Goal: Task Accomplishment & Management: Manage account settings

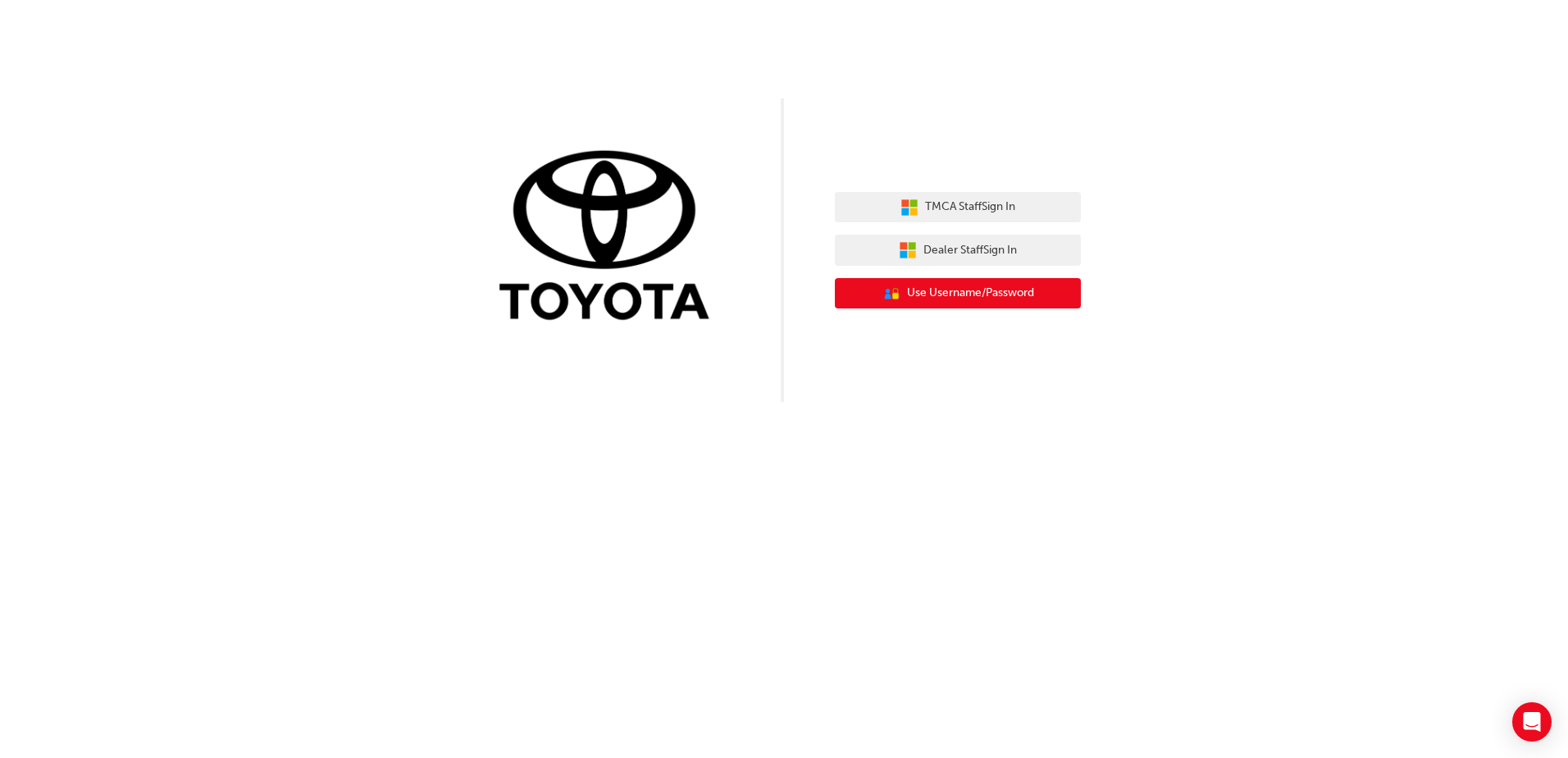
click at [979, 304] on button "User Authentication Icon - Blue Person, Gold Lock Use Username/Password" at bounding box center [958, 294] width 246 height 31
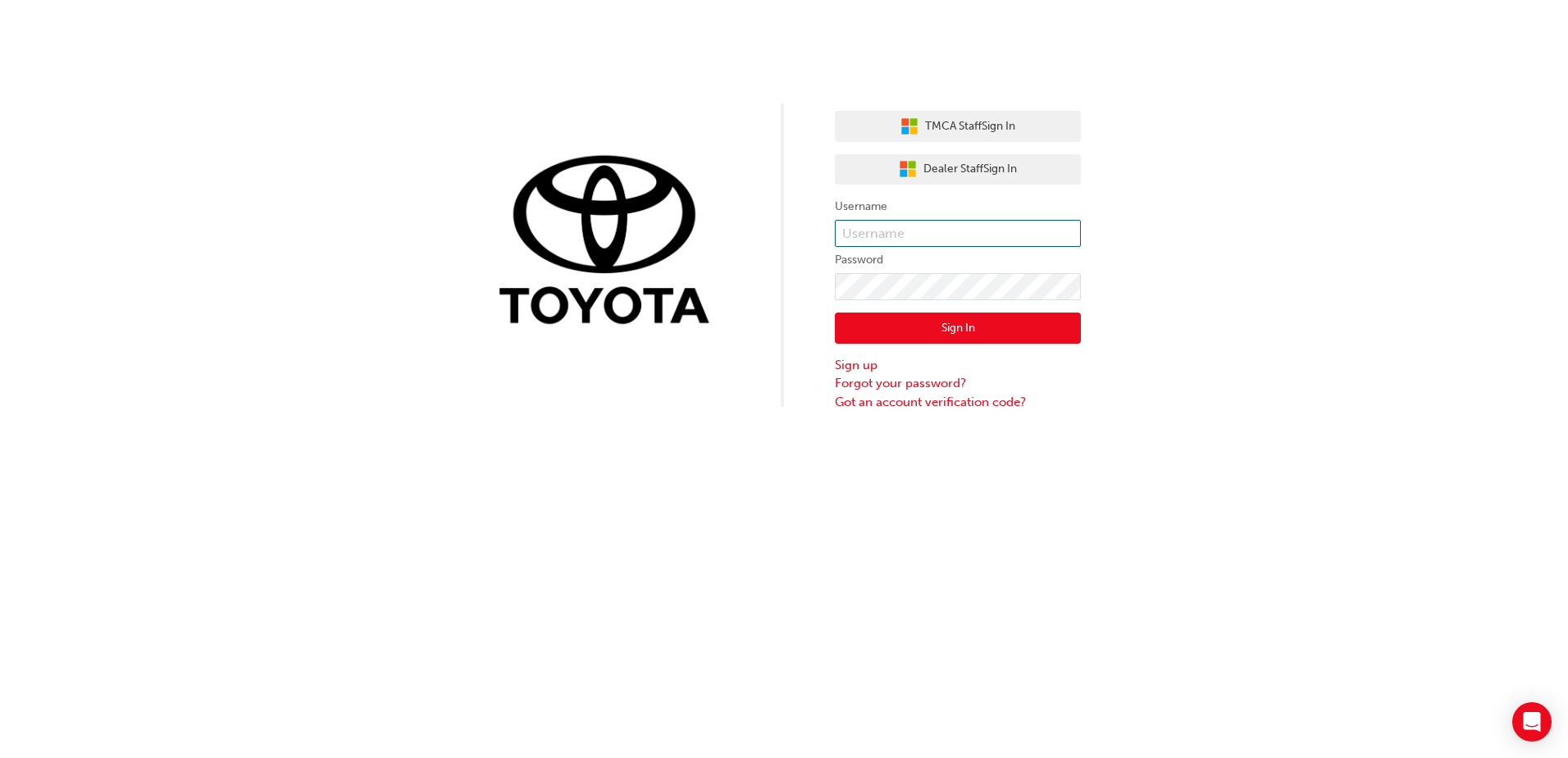
click at [884, 236] on input "text" at bounding box center [958, 234] width 246 height 28
type input "maiwand.[PERSON_NAME]"
click at [939, 331] on button "Sign In" at bounding box center [958, 328] width 246 height 31
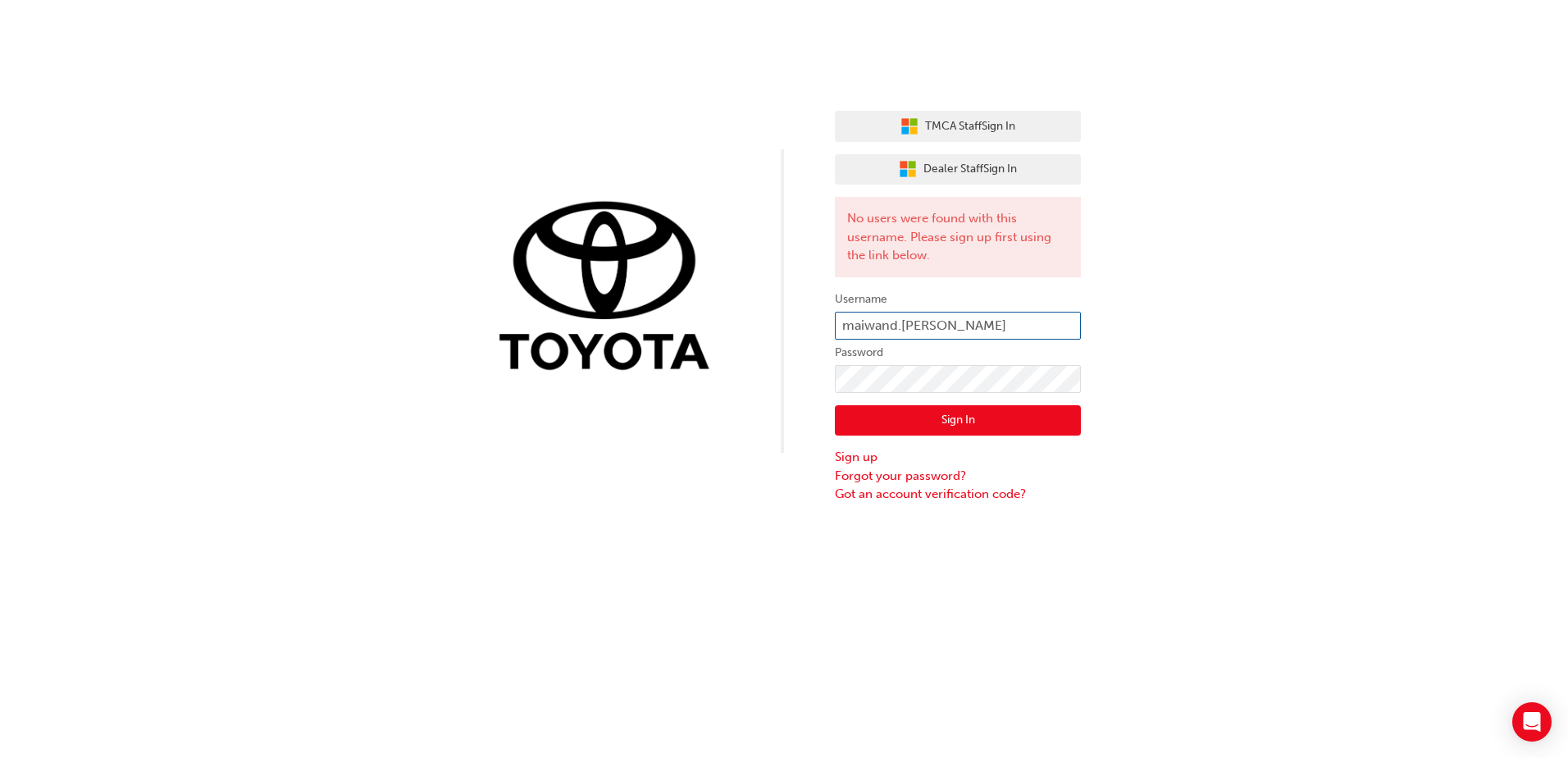
click at [970, 322] on input "maiwand.[PERSON_NAME]" at bounding box center [958, 325] width 246 height 28
type input "[EMAIL_ADDRESS][PERSON_NAME][DOMAIN_NAME]"
click at [933, 415] on button "Sign In" at bounding box center [958, 420] width 246 height 31
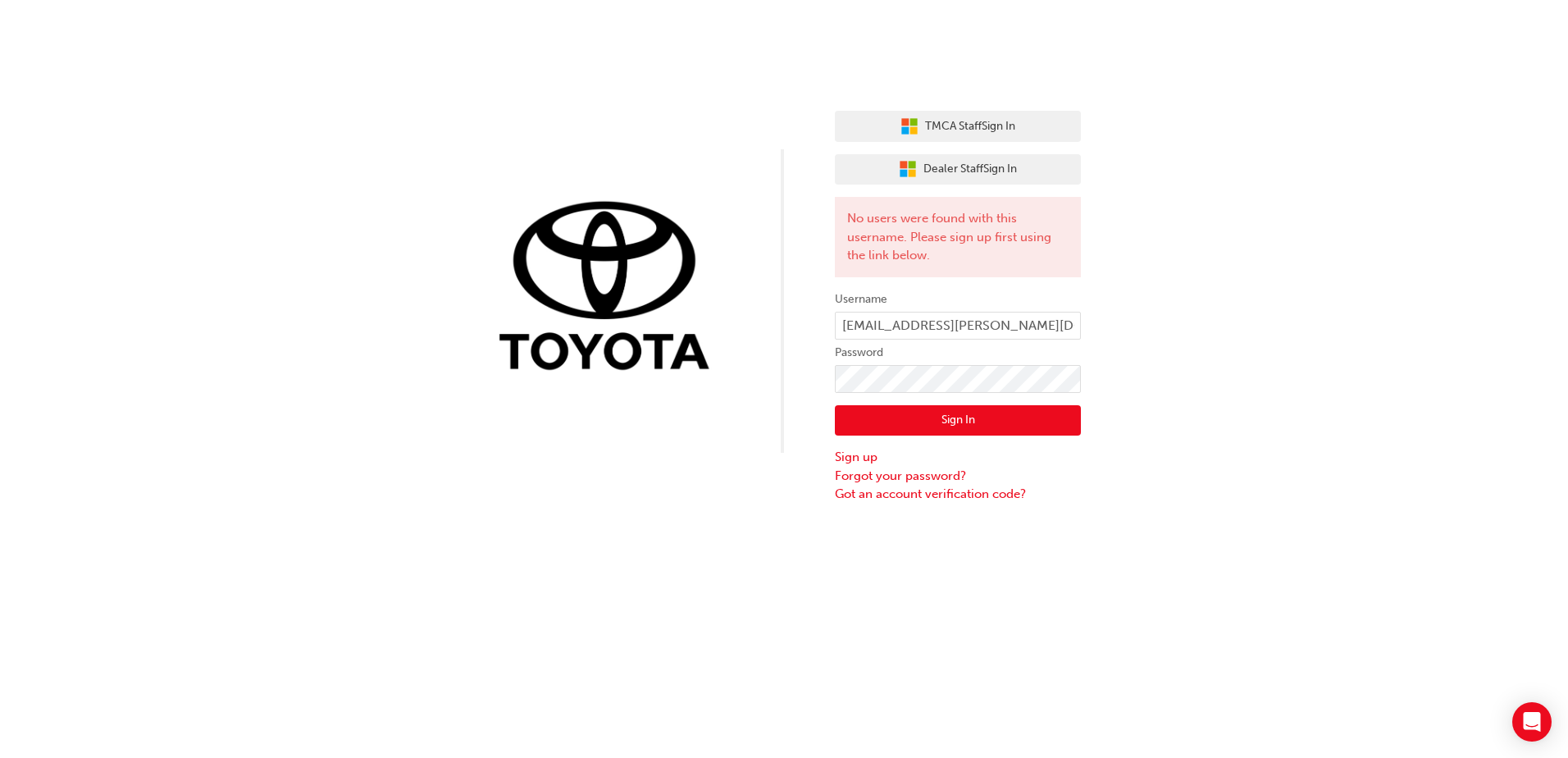
drag, startPoint x: 1241, startPoint y: 199, endPoint x: 1189, endPoint y: 303, distance: 116.3
click at [1238, 301] on div "TMCA Staff Sign In Dealer Staff Sign In No users were found with this username.…" at bounding box center [784, 251] width 1568 height 503
click at [1279, 374] on div "TMCA Staff Sign In Dealer Staff Sign In No users were found with this username.…" at bounding box center [784, 251] width 1568 height 503
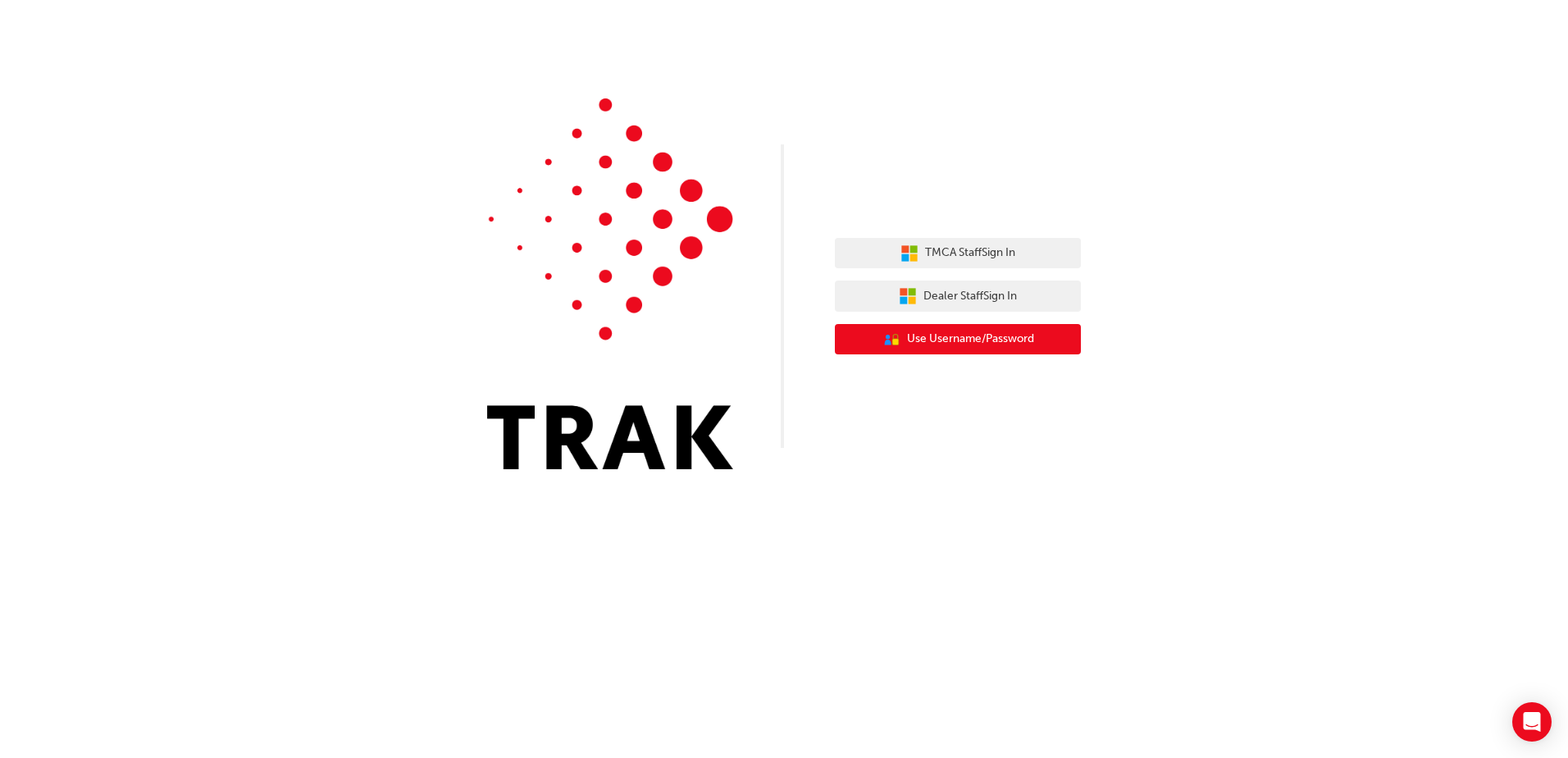
click at [938, 349] on button "User Authentication Icon - Blue Person, Gold Lock Use Username/Password" at bounding box center [958, 339] width 246 height 31
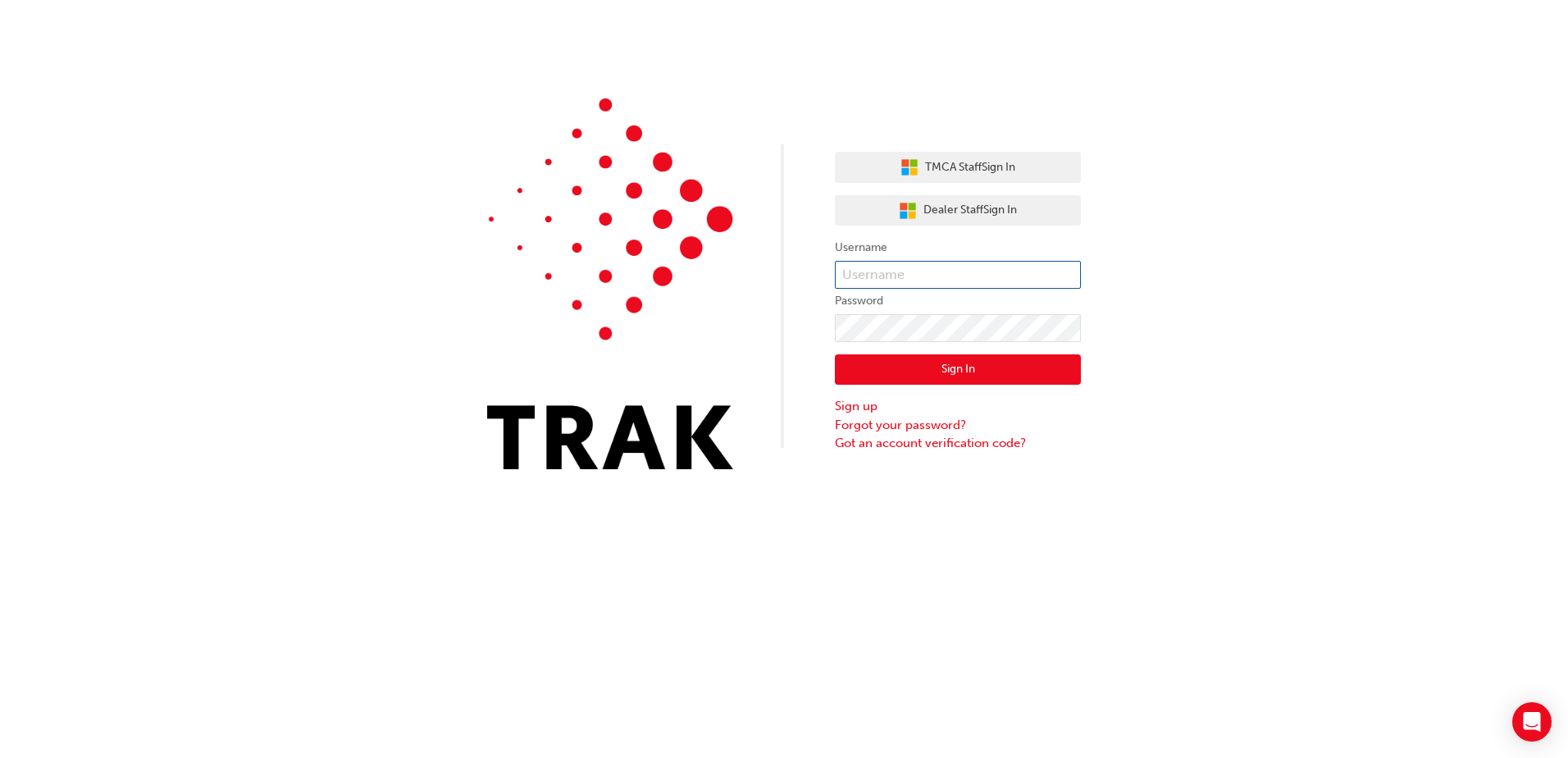
click at [882, 270] on input "text" at bounding box center [958, 275] width 246 height 28
type input "maiwand.nazari"
click at [976, 362] on button "Sign In" at bounding box center [958, 370] width 246 height 31
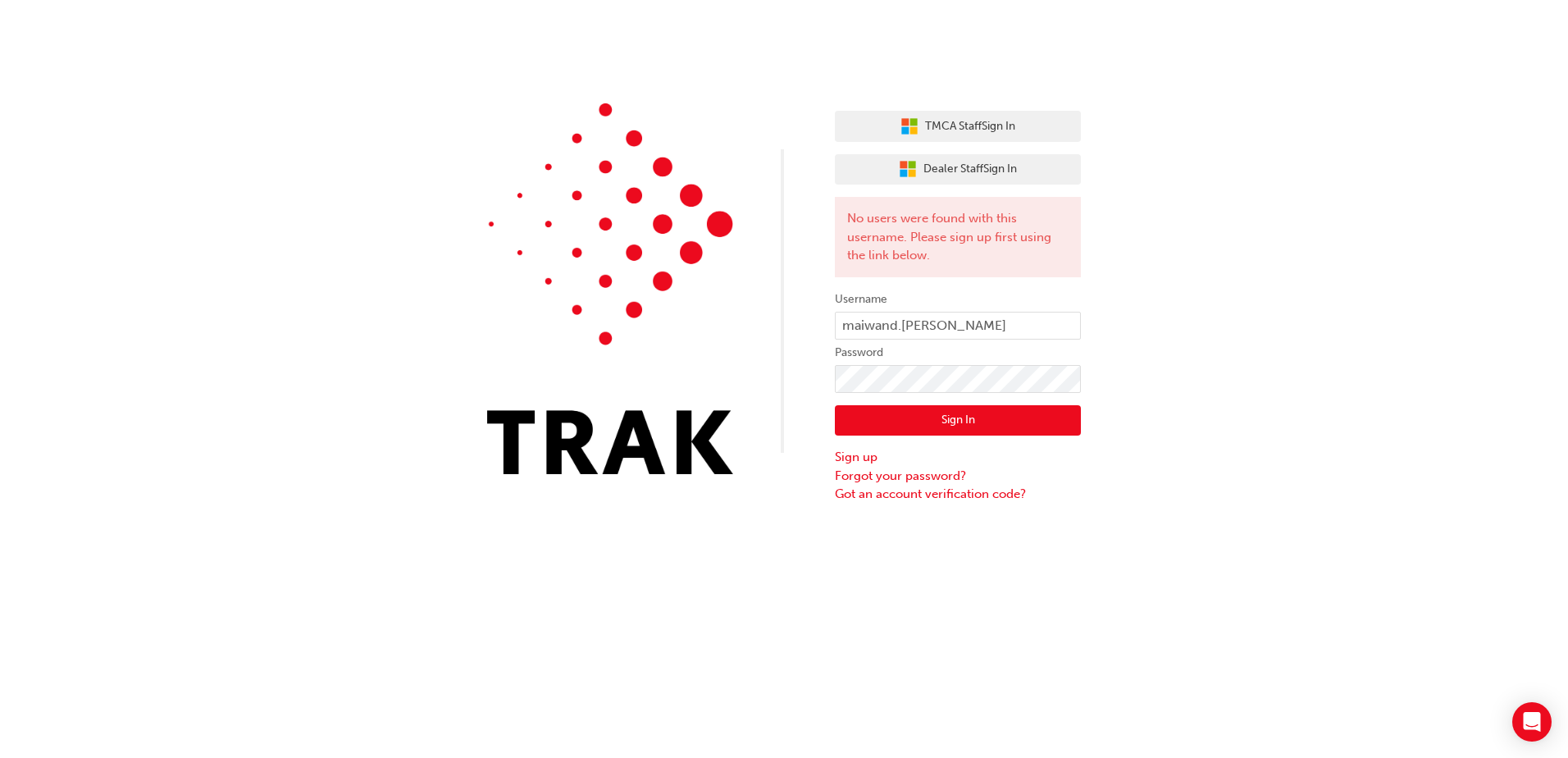
drag, startPoint x: 1233, startPoint y: 198, endPoint x: 1212, endPoint y: 416, distance: 219.0
click at [1212, 416] on div "TMCA Staff Sign In Dealer Staff Sign In No users were found with this username.…" at bounding box center [784, 251] width 1568 height 503
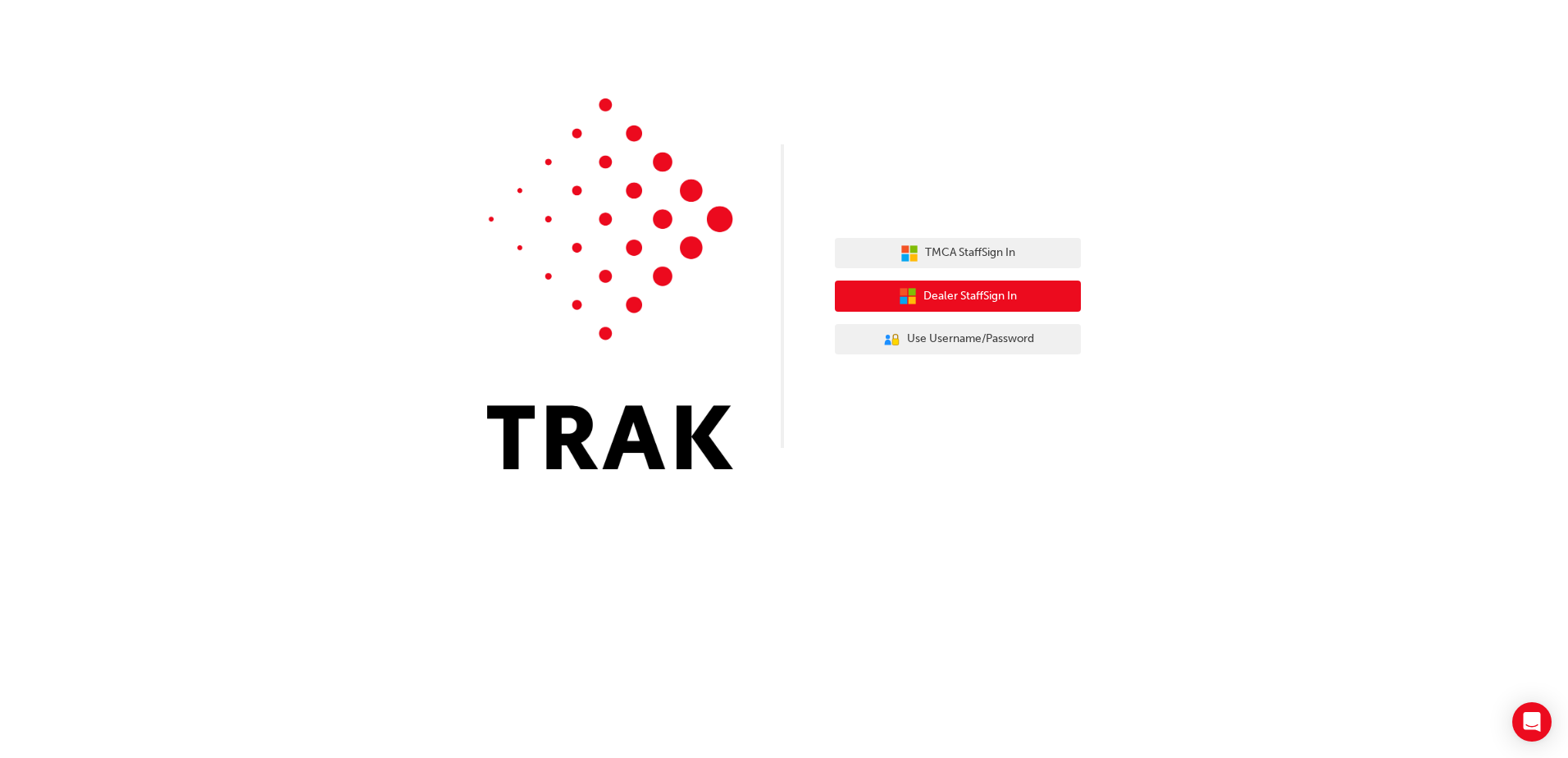
click at [976, 298] on span "Dealer Staff Sign In" at bounding box center [969, 297] width 93 height 19
